Goal: Transaction & Acquisition: Purchase product/service

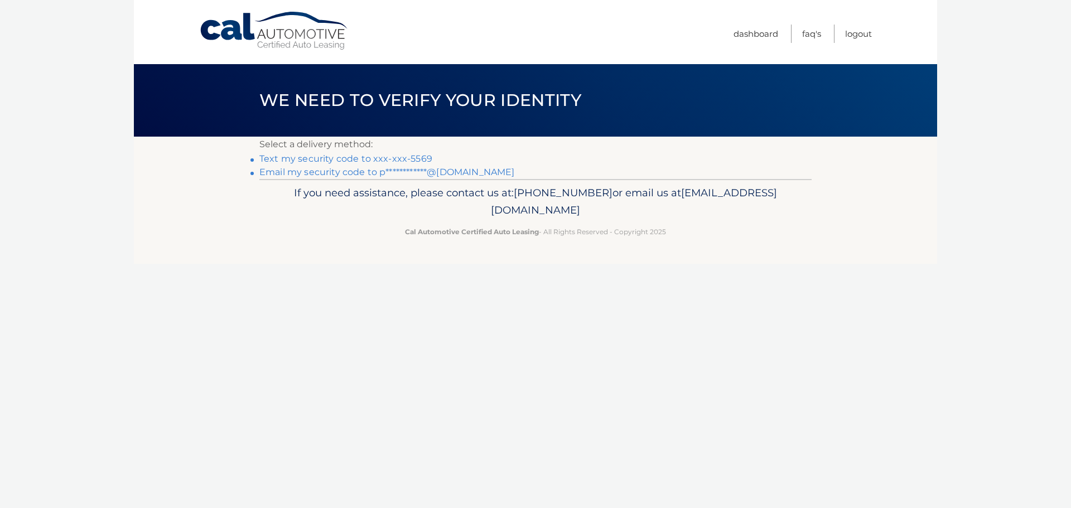
click at [332, 160] on link "Text my security code to xxx-xxx-5569" at bounding box center [345, 158] width 173 height 11
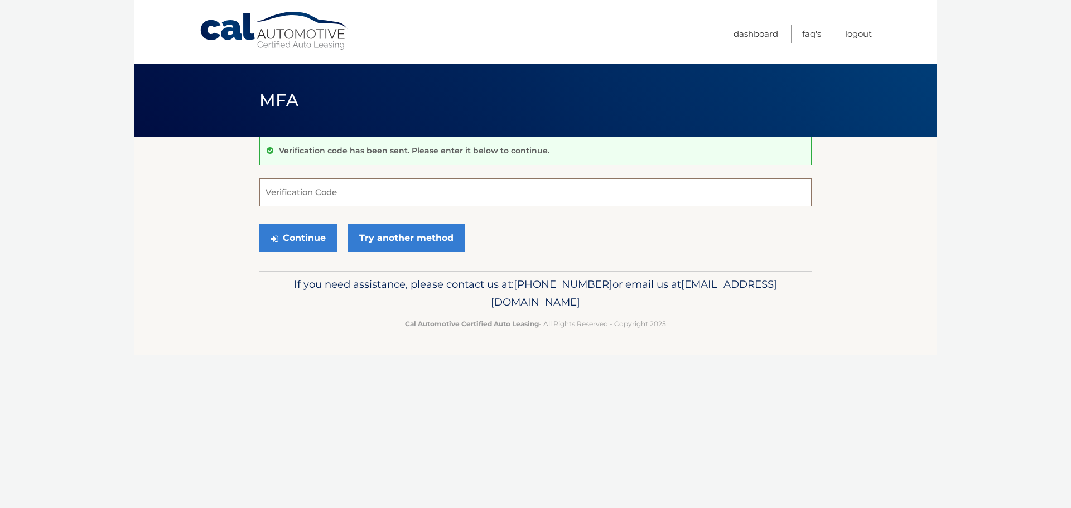
click at [335, 196] on input "Verification Code" at bounding box center [535, 192] width 552 height 28
type input "745987"
click at [319, 235] on button "Continue" at bounding box center [298, 238] width 78 height 28
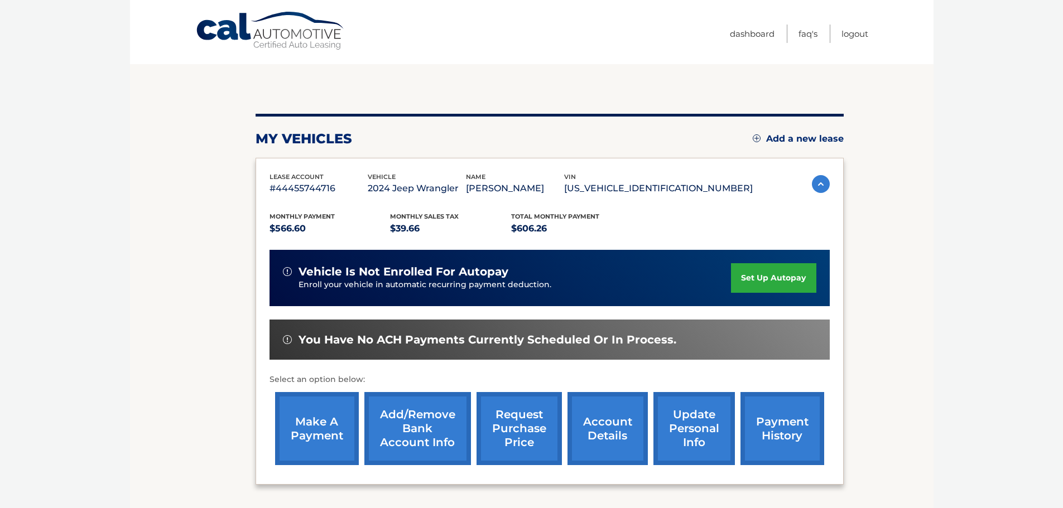
scroll to position [168, 0]
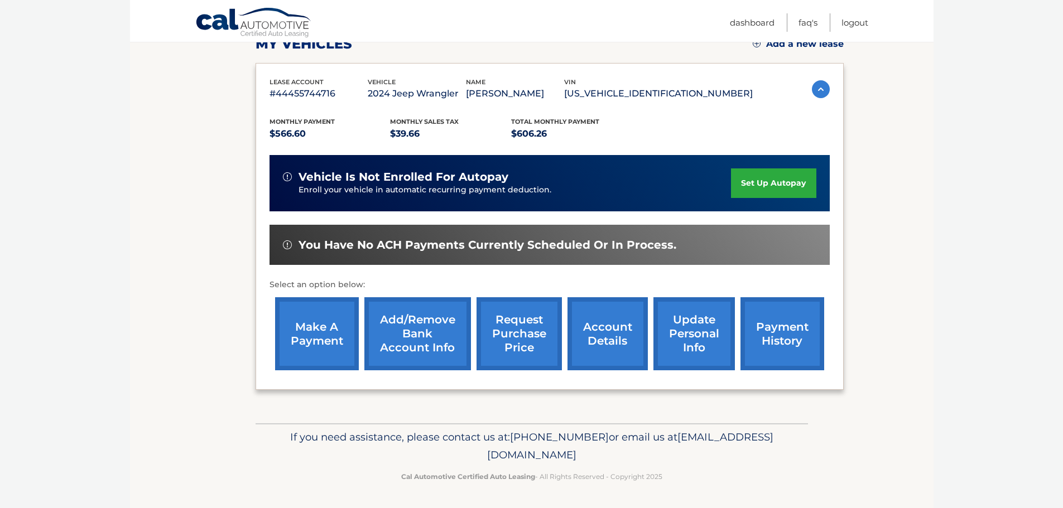
click at [307, 342] on link "make a payment" at bounding box center [317, 333] width 84 height 73
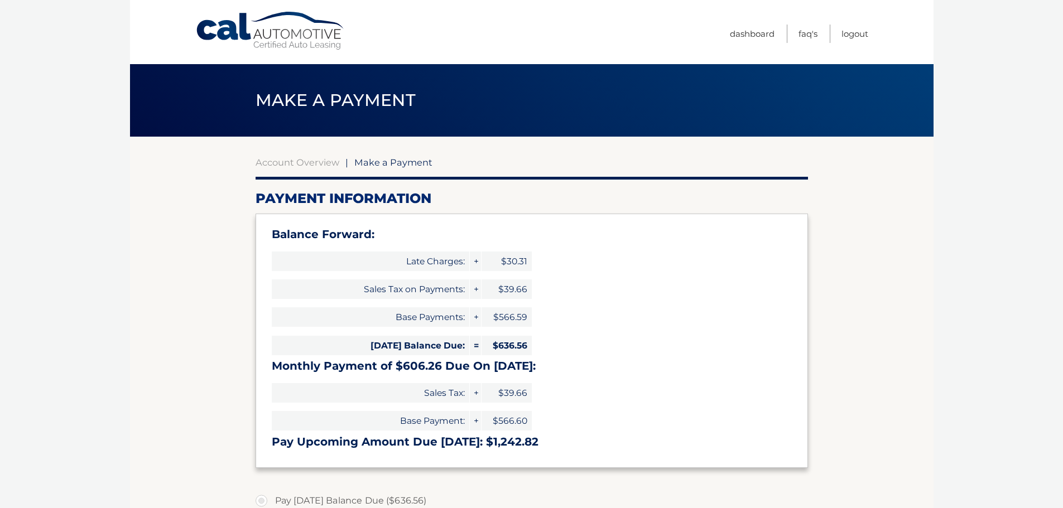
select select "YmNhNjY5ZDAtYTJiZC00ODQ0LWE3NDItOTA0YTk0YzZhMDRl"
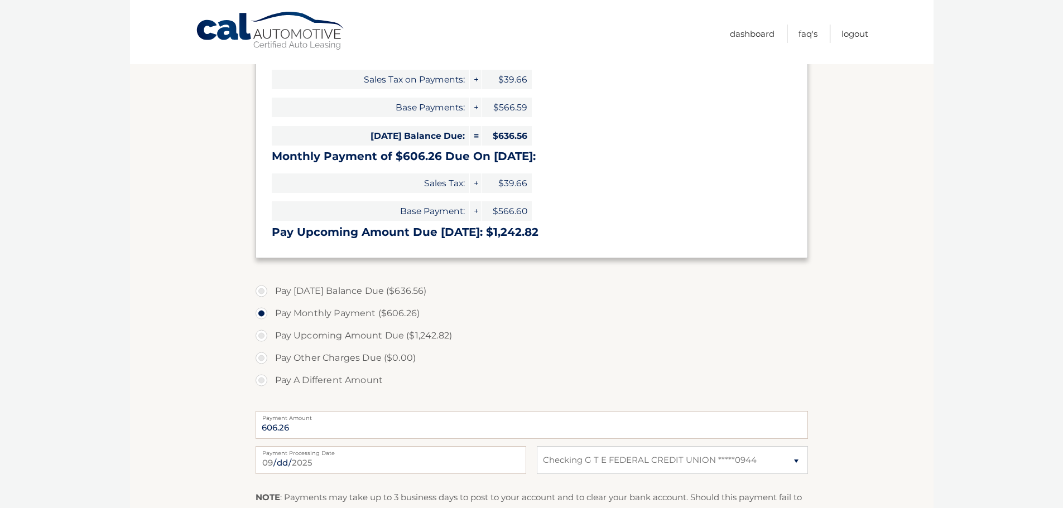
scroll to position [279, 0]
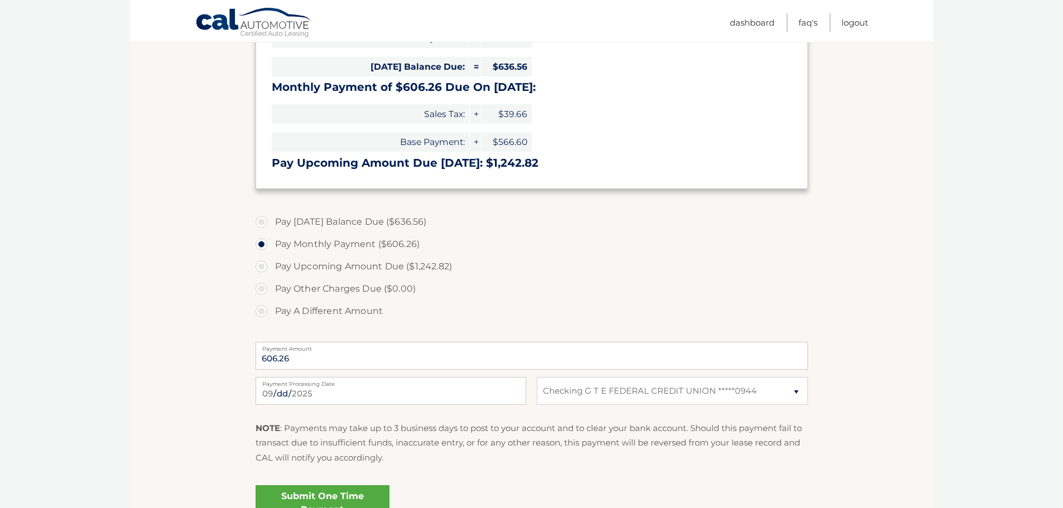
click at [270, 222] on label "Pay [DATE] Balance Due ($636.56)" at bounding box center [531, 222] width 552 height 22
click at [270, 222] on input "Pay [DATE] Balance Due ($636.56)" at bounding box center [265, 220] width 11 height 18
radio input "true"
type input "636.56"
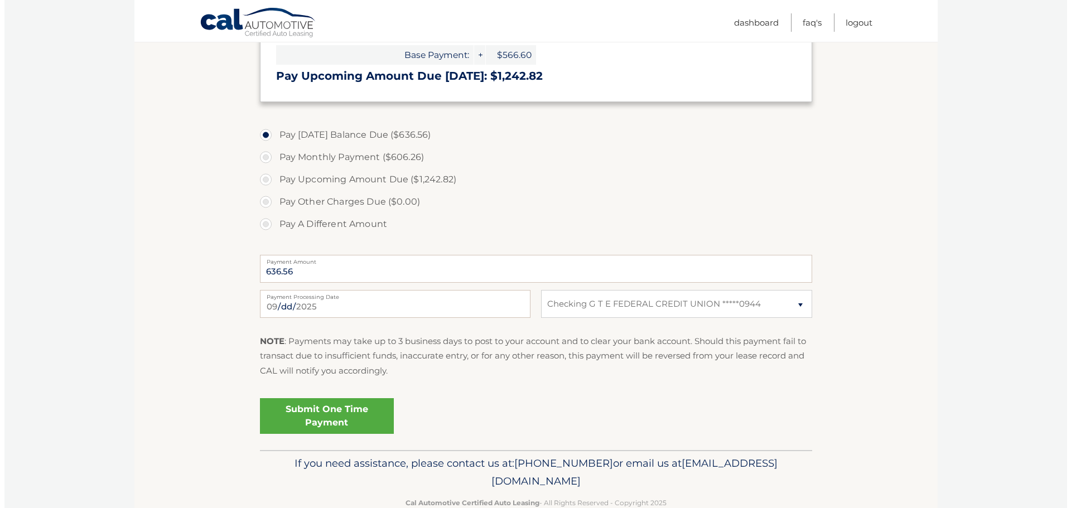
scroll to position [393, 0]
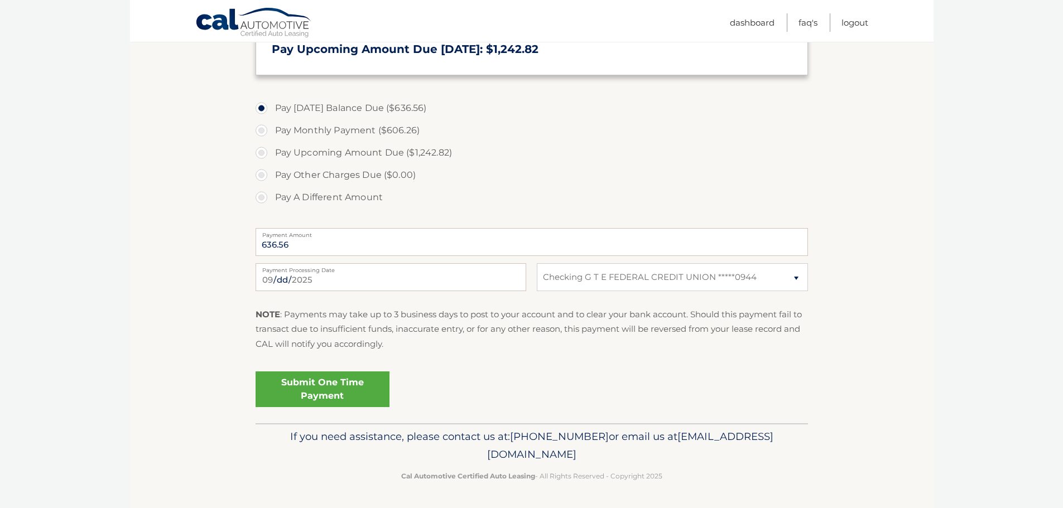
click at [337, 387] on link "Submit One Time Payment" at bounding box center [322, 389] width 134 height 36
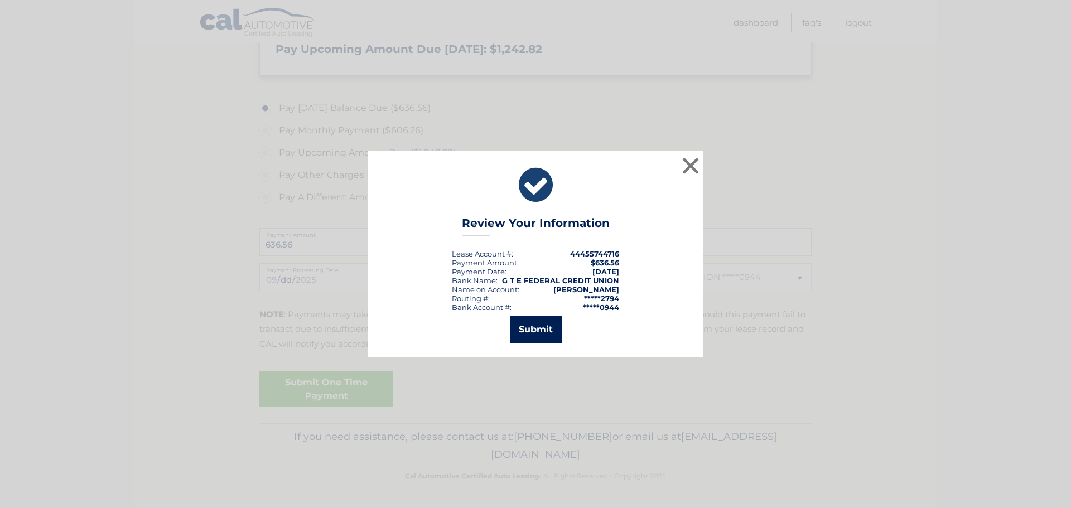
click at [528, 329] on button "Submit" at bounding box center [536, 329] width 52 height 27
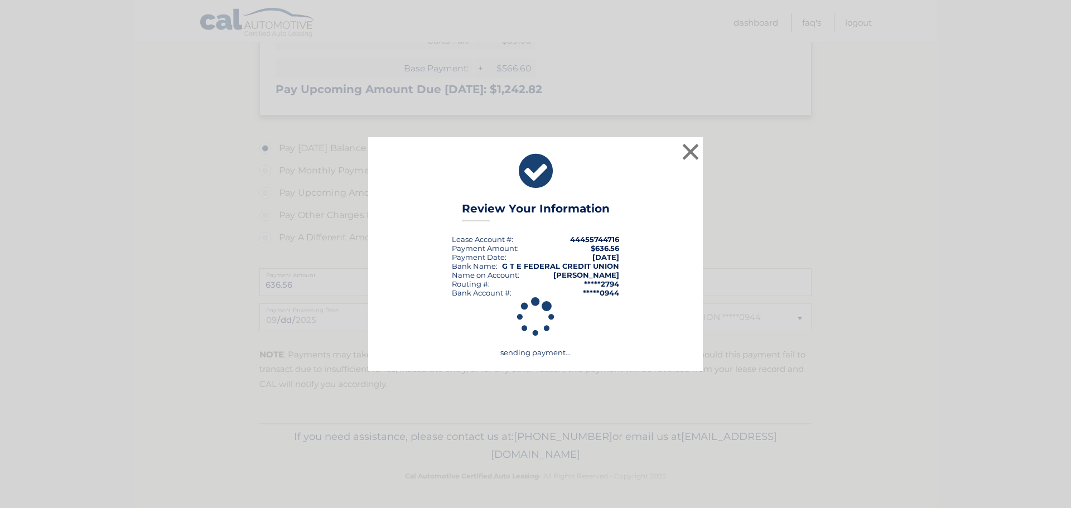
scroll to position [353, 0]
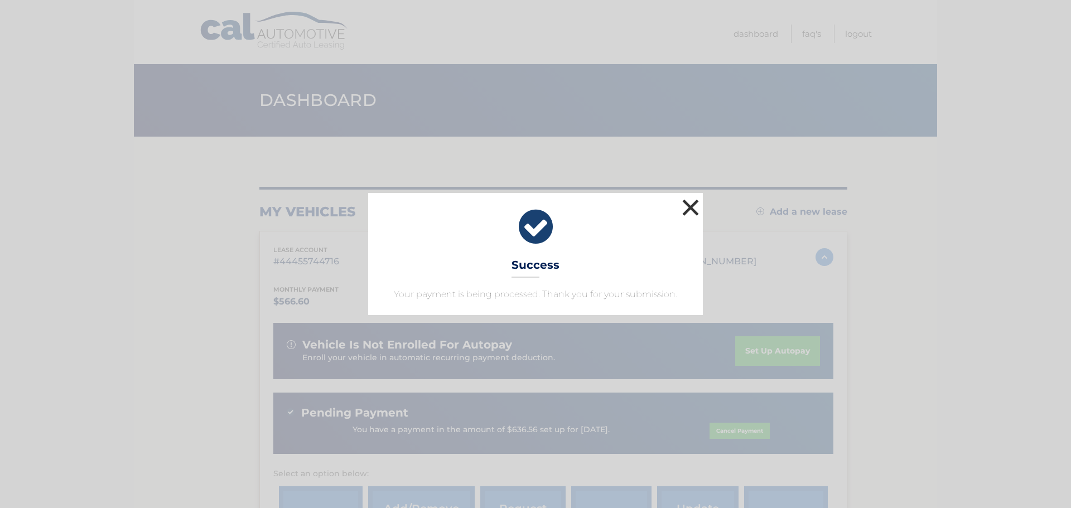
click at [691, 207] on button "×" at bounding box center [690, 207] width 22 height 22
